Goal: Task Accomplishment & Management: Manage account settings

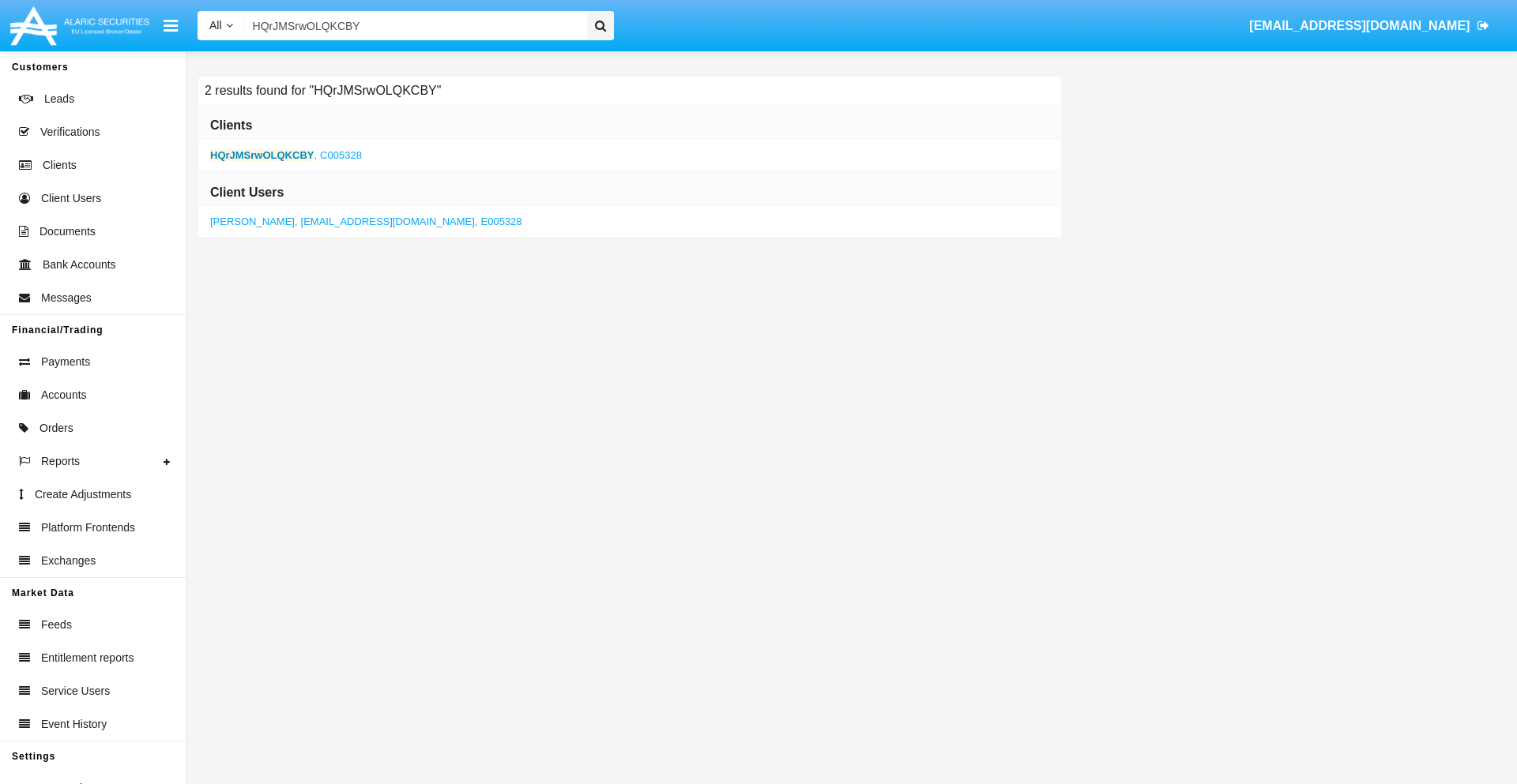
type input "HQrJMSrwOLQKCBY"
click at [262, 155] on b "HQrJMSrwOLQKCBY" at bounding box center [262, 155] width 104 height 12
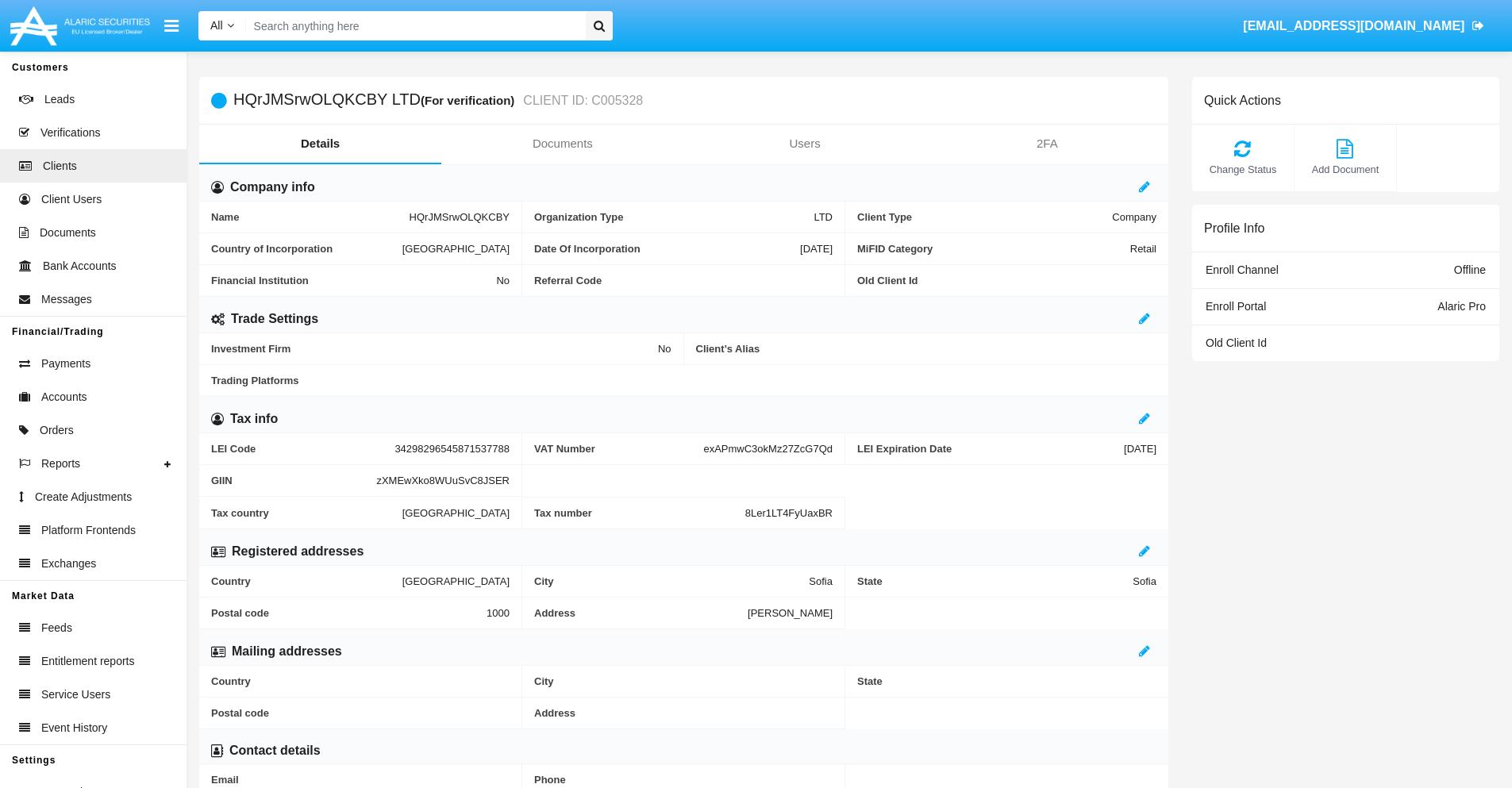
click at [562, 144] on link "Documents" at bounding box center [562, 143] width 242 height 38
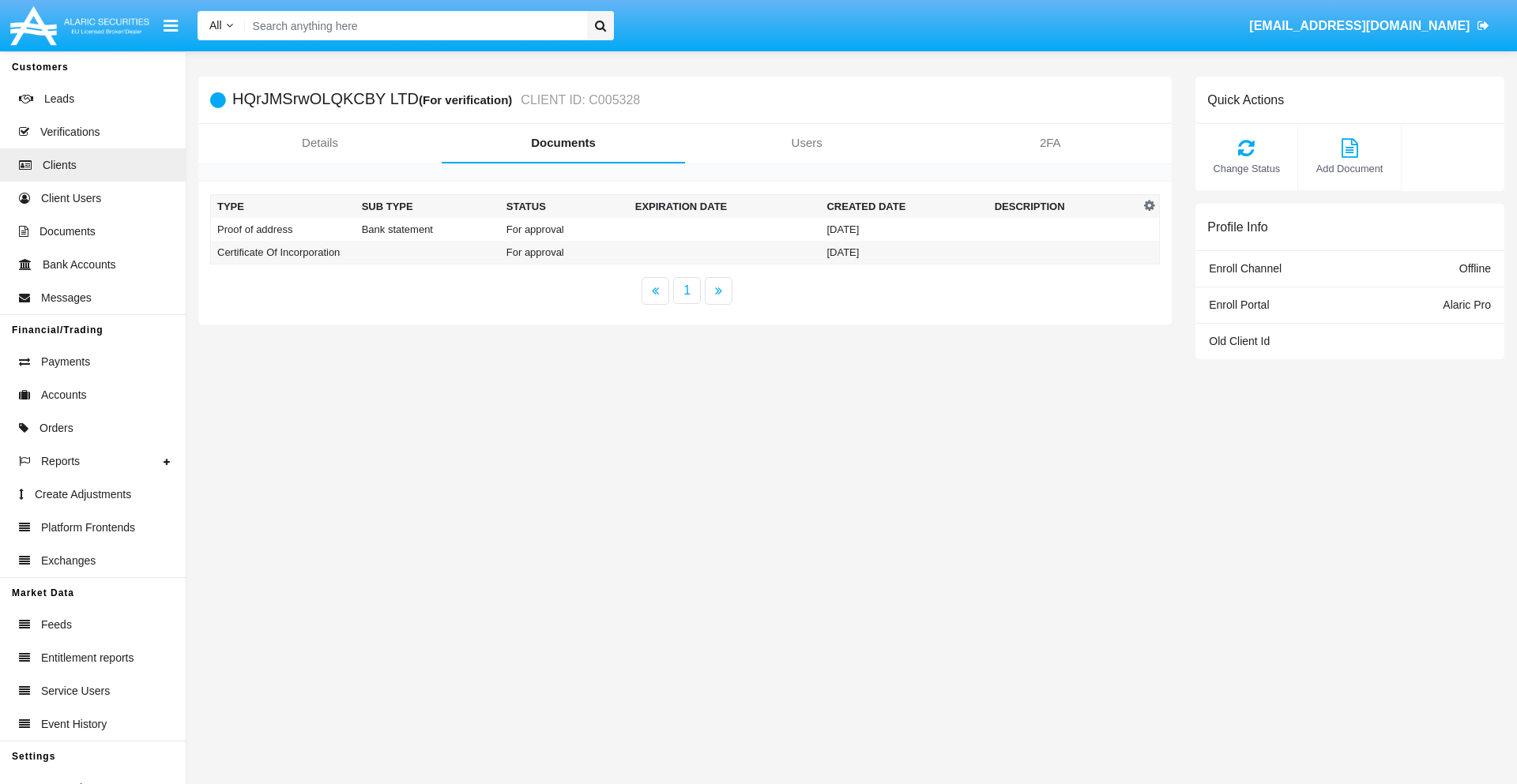
click at [283, 229] on td "Proof of address" at bounding box center [283, 230] width 144 height 23
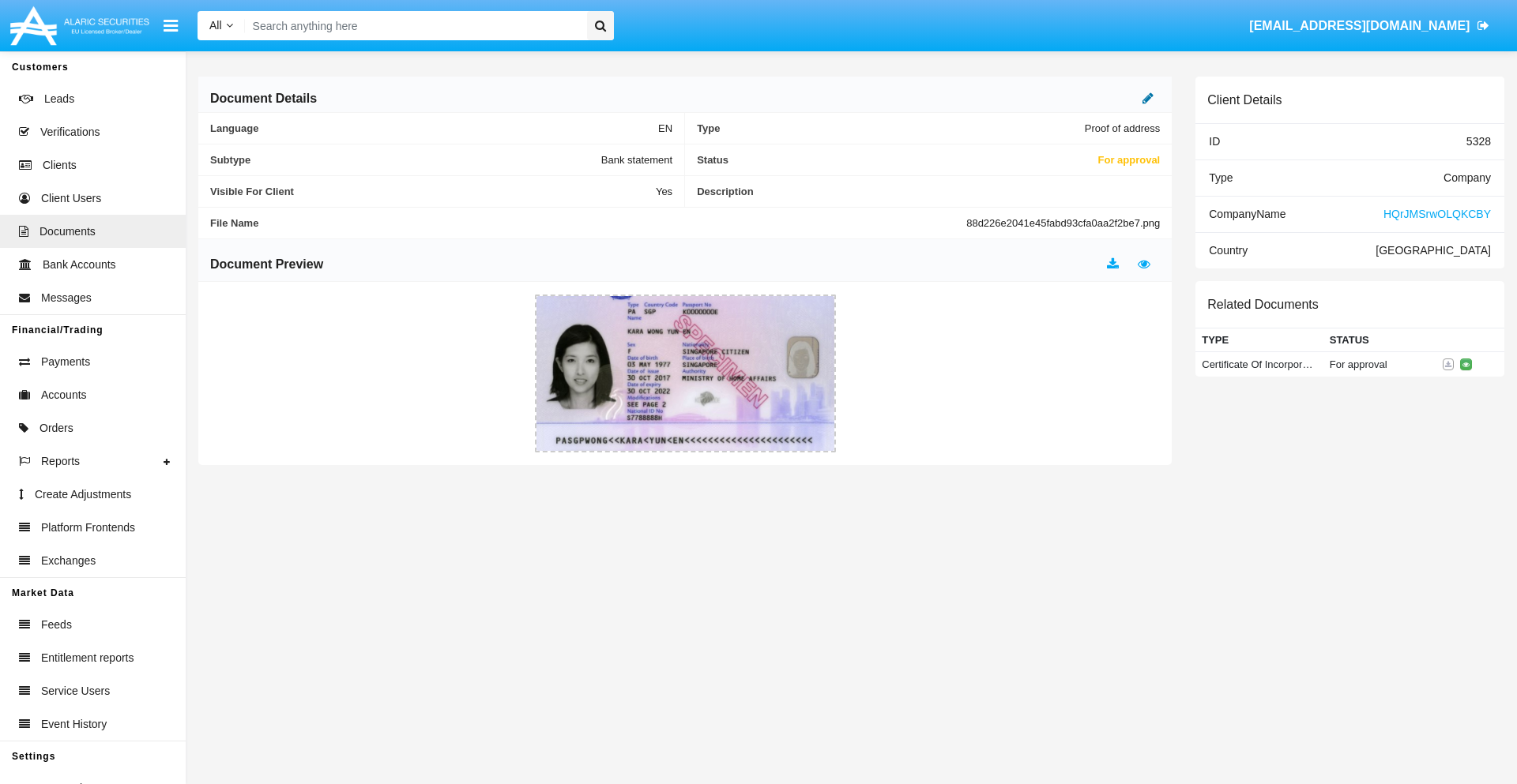
click at [1148, 98] on icon at bounding box center [1147, 97] width 11 height 13
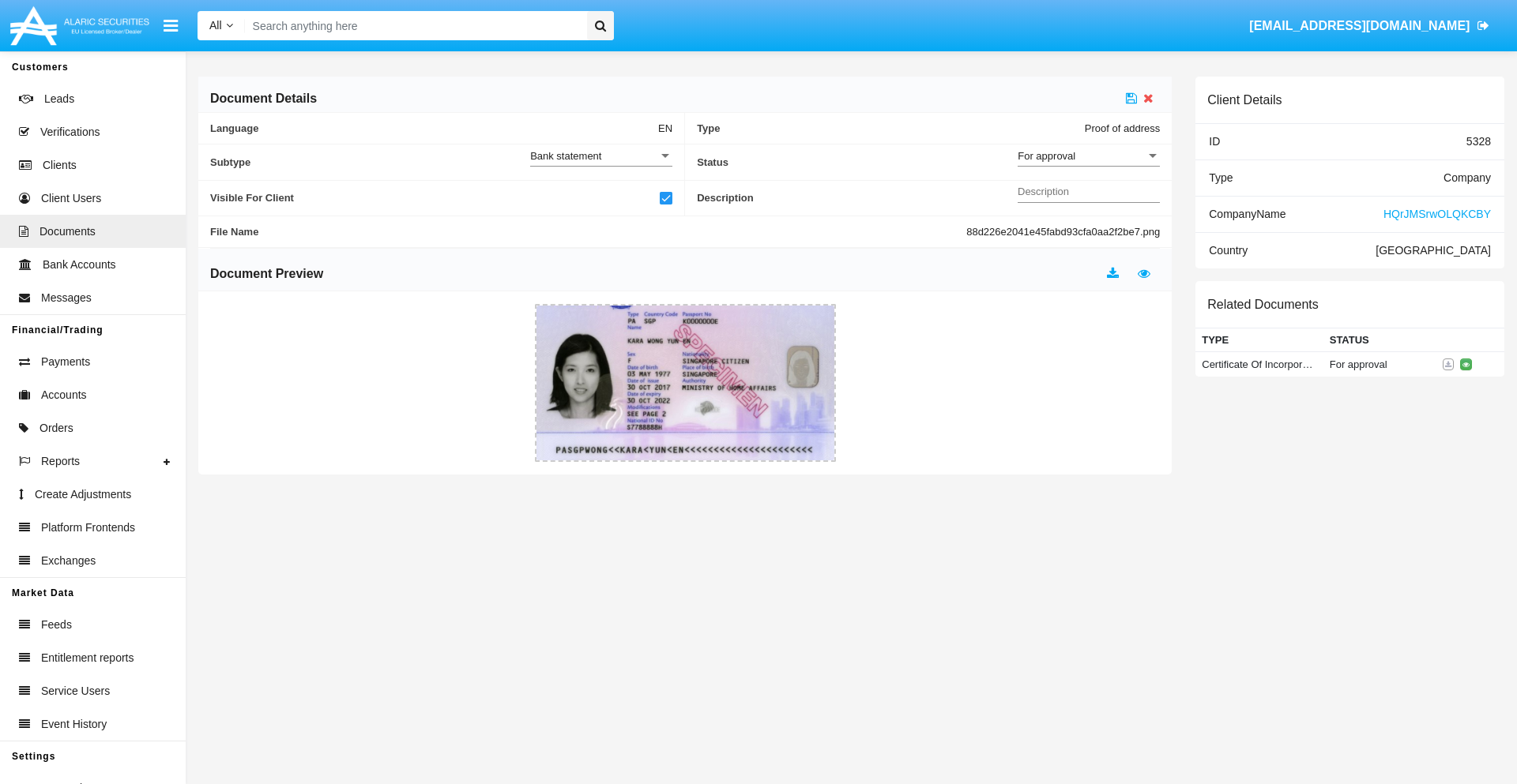
click at [1089, 156] on div "For approval" at bounding box center [1081, 156] width 128 height 13
click at [1089, 164] on span "Approved" at bounding box center [1089, 164] width 142 height 31
click at [1131, 98] on icon at bounding box center [1131, 97] width 11 height 13
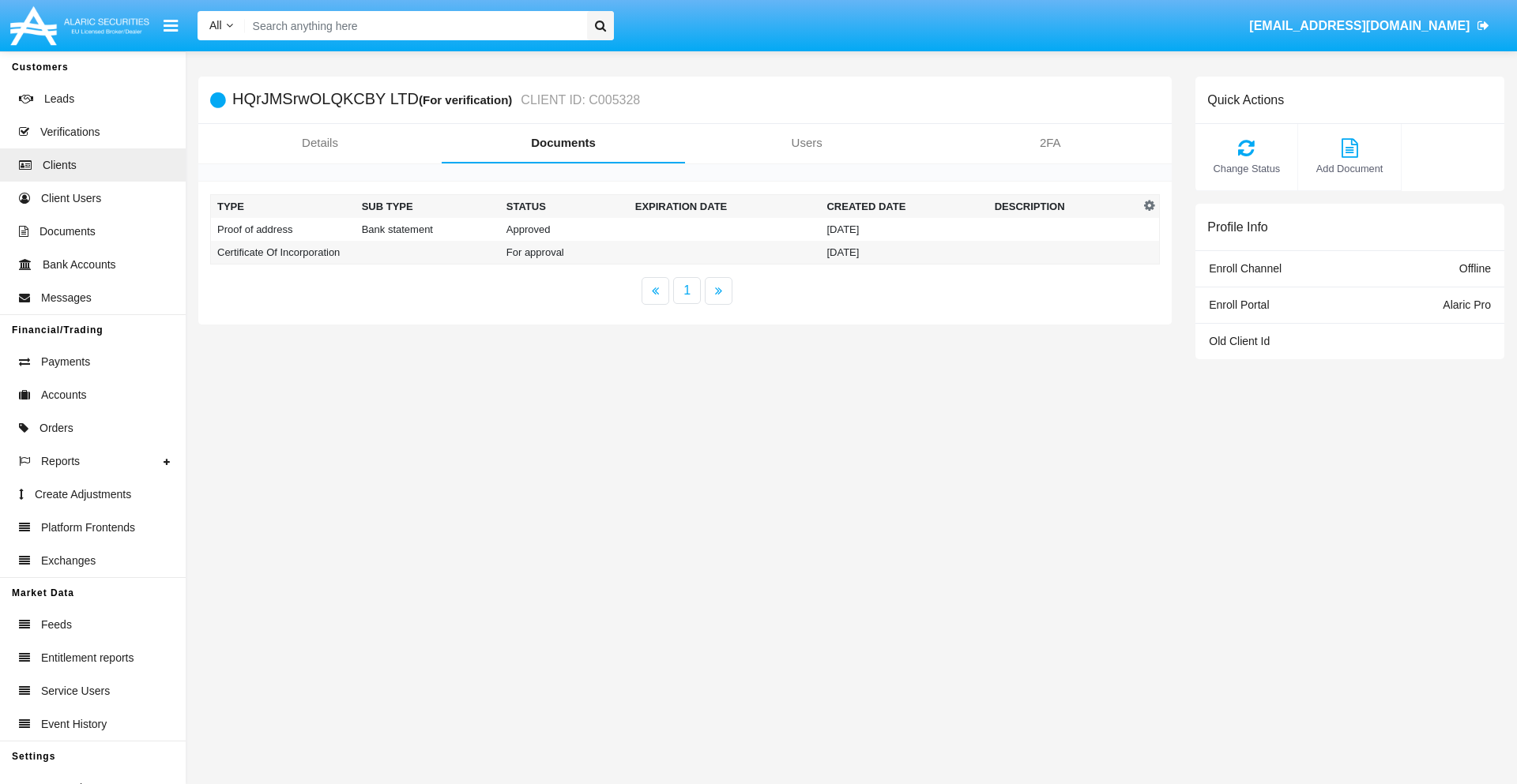
click at [283, 252] on td "Certificate Of Incorporation" at bounding box center [283, 252] width 144 height 24
